Goal: Navigation & Orientation: Understand site structure

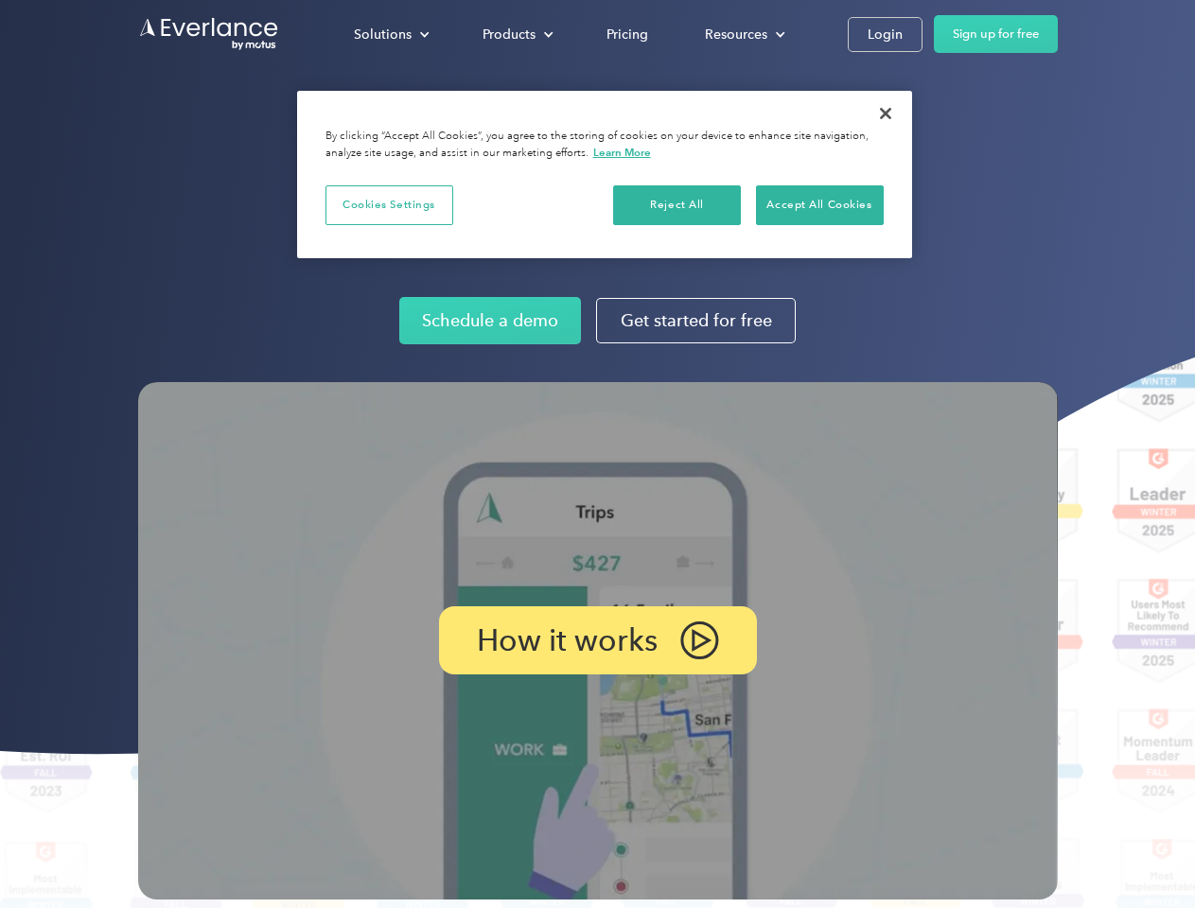
click at [597, 454] on img at bounding box center [597, 640] width 919 height 517
click at [391, 34] on div "Solutions" at bounding box center [383, 35] width 58 height 24
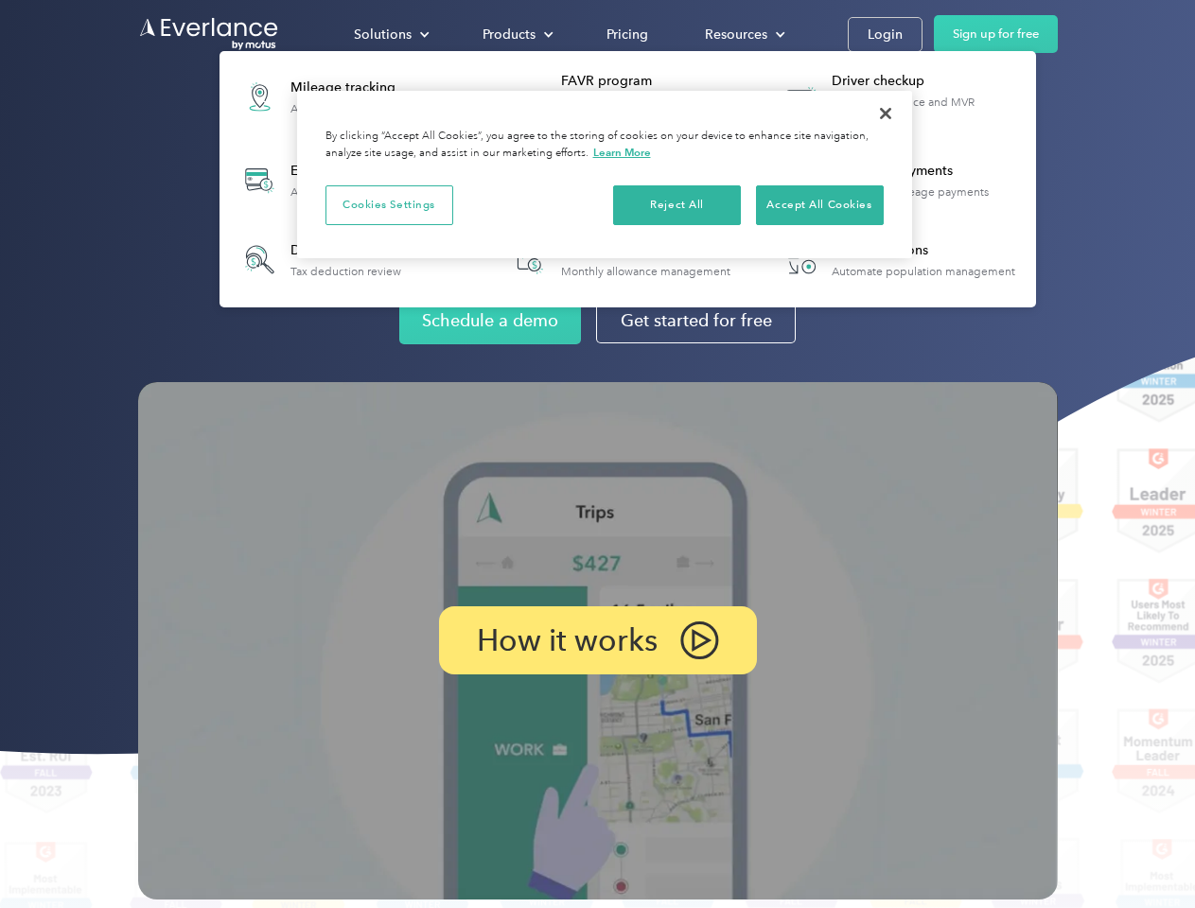
click at [516, 34] on div "Products" at bounding box center [508, 35] width 53 height 24
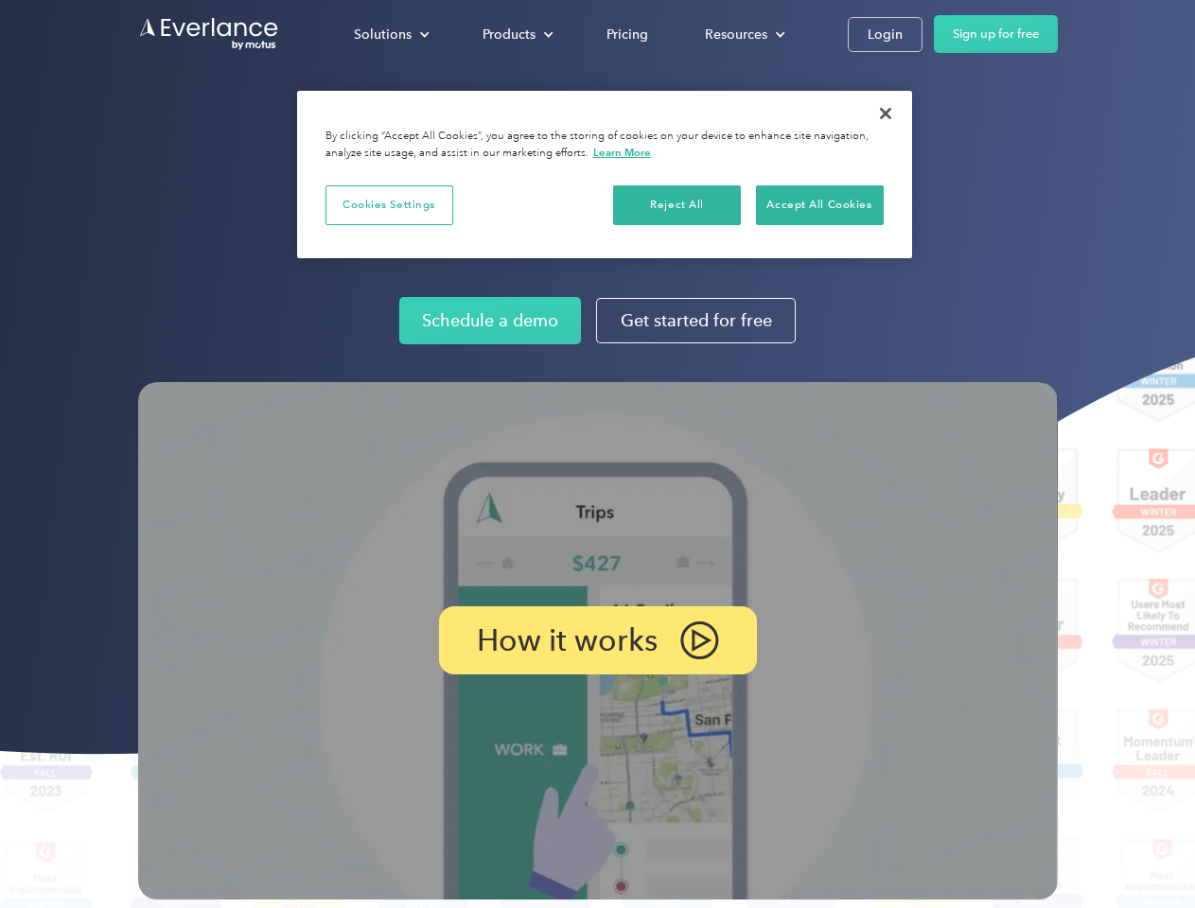
click at [743, 34] on div "Resources" at bounding box center [736, 35] width 62 height 24
click at [597, 640] on p "How it works" at bounding box center [567, 640] width 181 height 23
click at [389, 204] on button "Cookies Settings" at bounding box center [389, 205] width 128 height 40
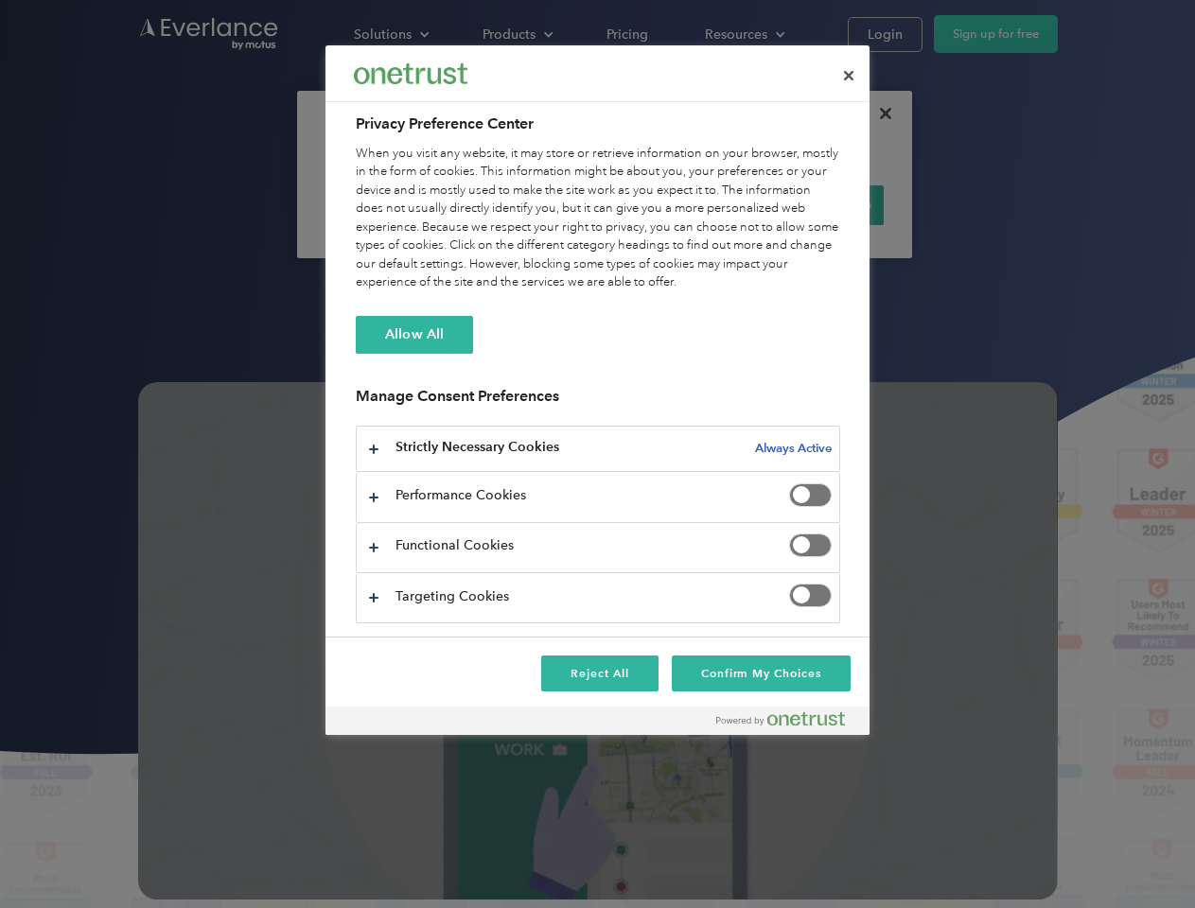
click at [677, 204] on div "When you visit any website, it may store or retrieve information on your browse…" at bounding box center [598, 219] width 484 height 148
click at [819, 204] on div "When you visit any website, it may store or retrieve information on your browse…" at bounding box center [598, 219] width 484 height 148
